Goal: Transaction & Acquisition: Purchase product/service

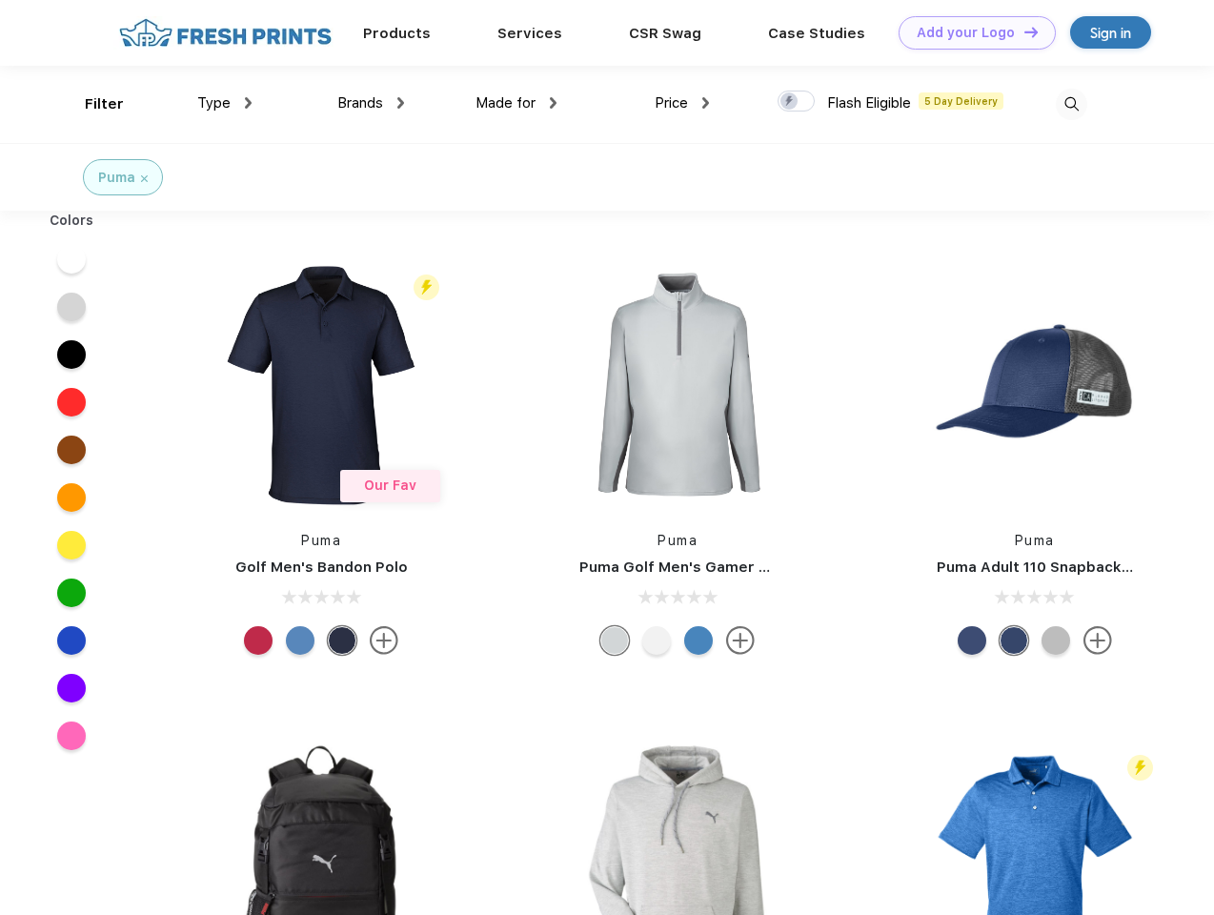
click at [970, 32] on link "Add your Logo Design Tool" at bounding box center [976, 32] width 157 height 33
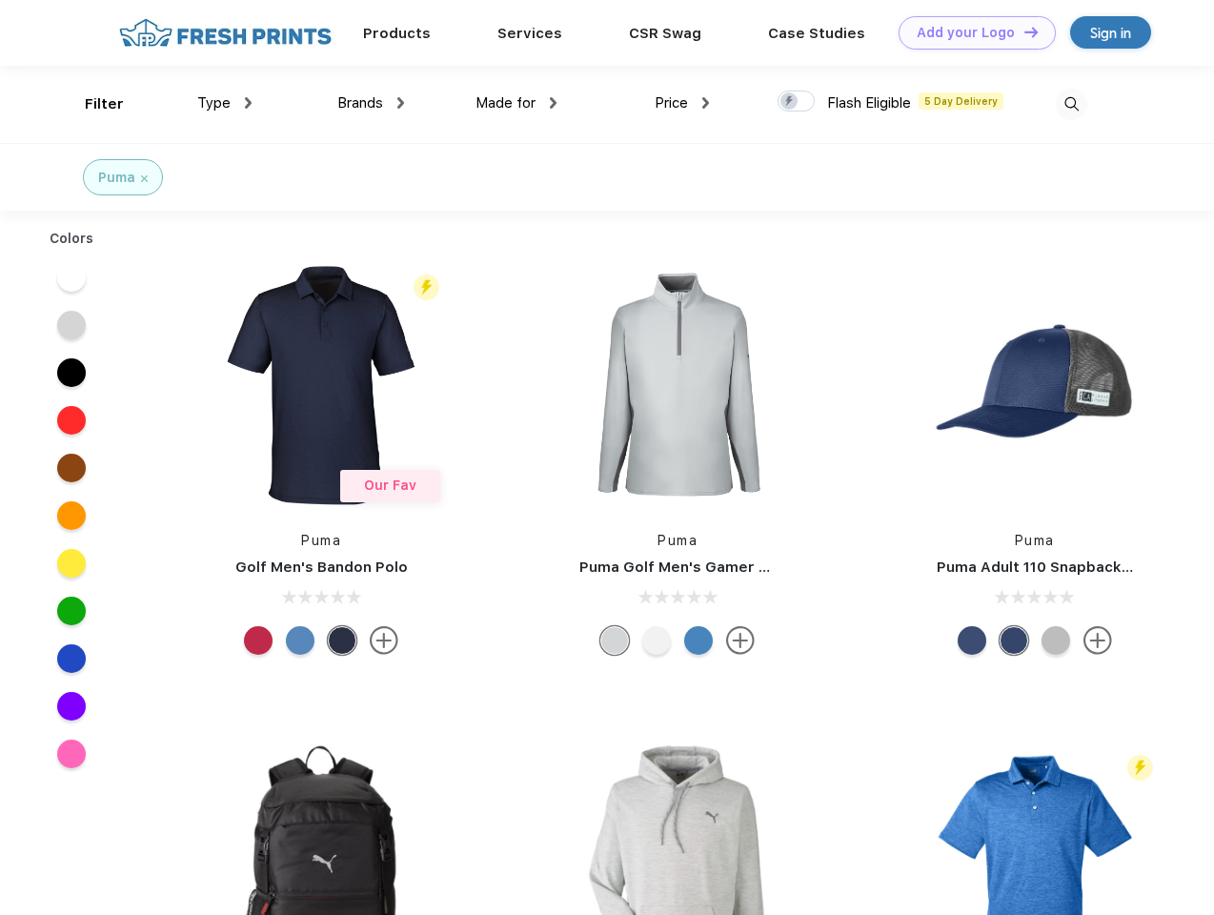
click at [0, 0] on div "Design Tool" at bounding box center [0, 0] width 0 height 0
click at [1022, 31] on link "Add your Logo Design Tool" at bounding box center [976, 32] width 157 height 33
click at [91, 104] on div "Filter" at bounding box center [104, 104] width 39 height 22
click at [225, 103] on span "Type" at bounding box center [213, 102] width 33 height 17
click at [371, 103] on span "Brands" at bounding box center [360, 102] width 46 height 17
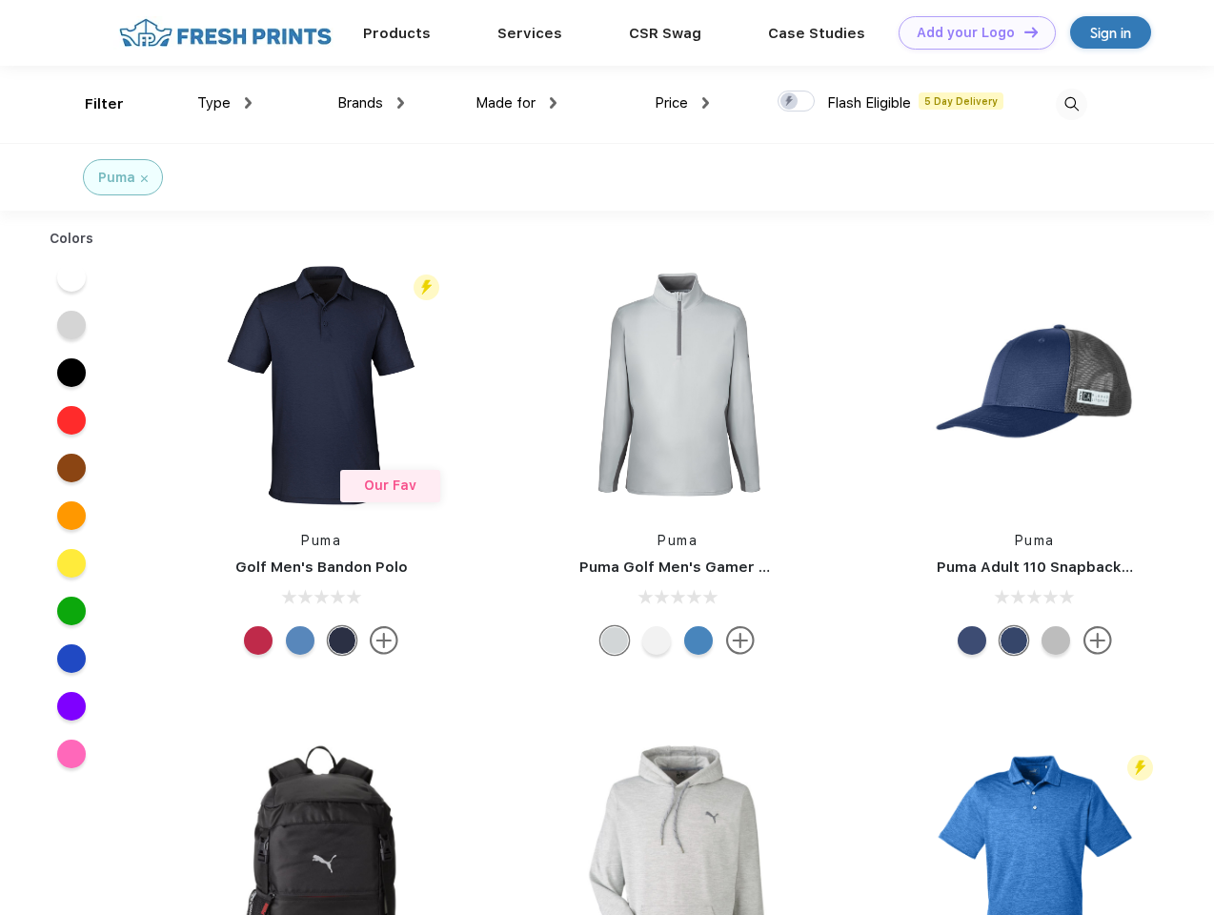
click at [516, 103] on span "Made for" at bounding box center [505, 102] width 60 height 17
click at [682, 103] on span "Price" at bounding box center [670, 102] width 33 height 17
click at [796, 102] on div at bounding box center [795, 100] width 37 height 21
click at [790, 102] on input "checkbox" at bounding box center [783, 96] width 12 height 12
click at [1071, 104] on img at bounding box center [1071, 104] width 31 height 31
